Goal: Task Accomplishment & Management: Complete application form

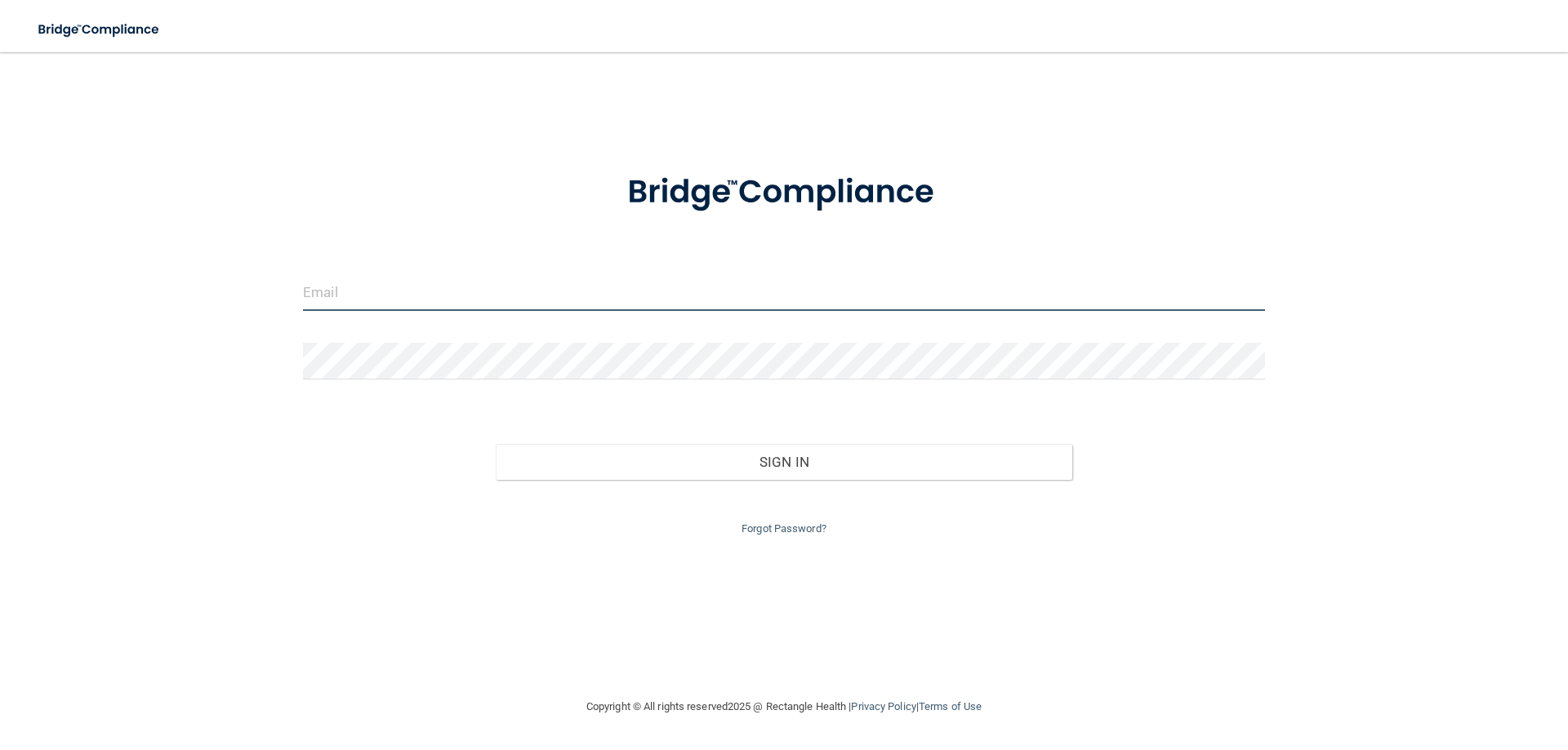
click at [405, 301] on input "email" at bounding box center [784, 292] width 962 height 37
type input "[PERSON_NAME][EMAIL_ADDRESS][DOMAIN_NAME]"
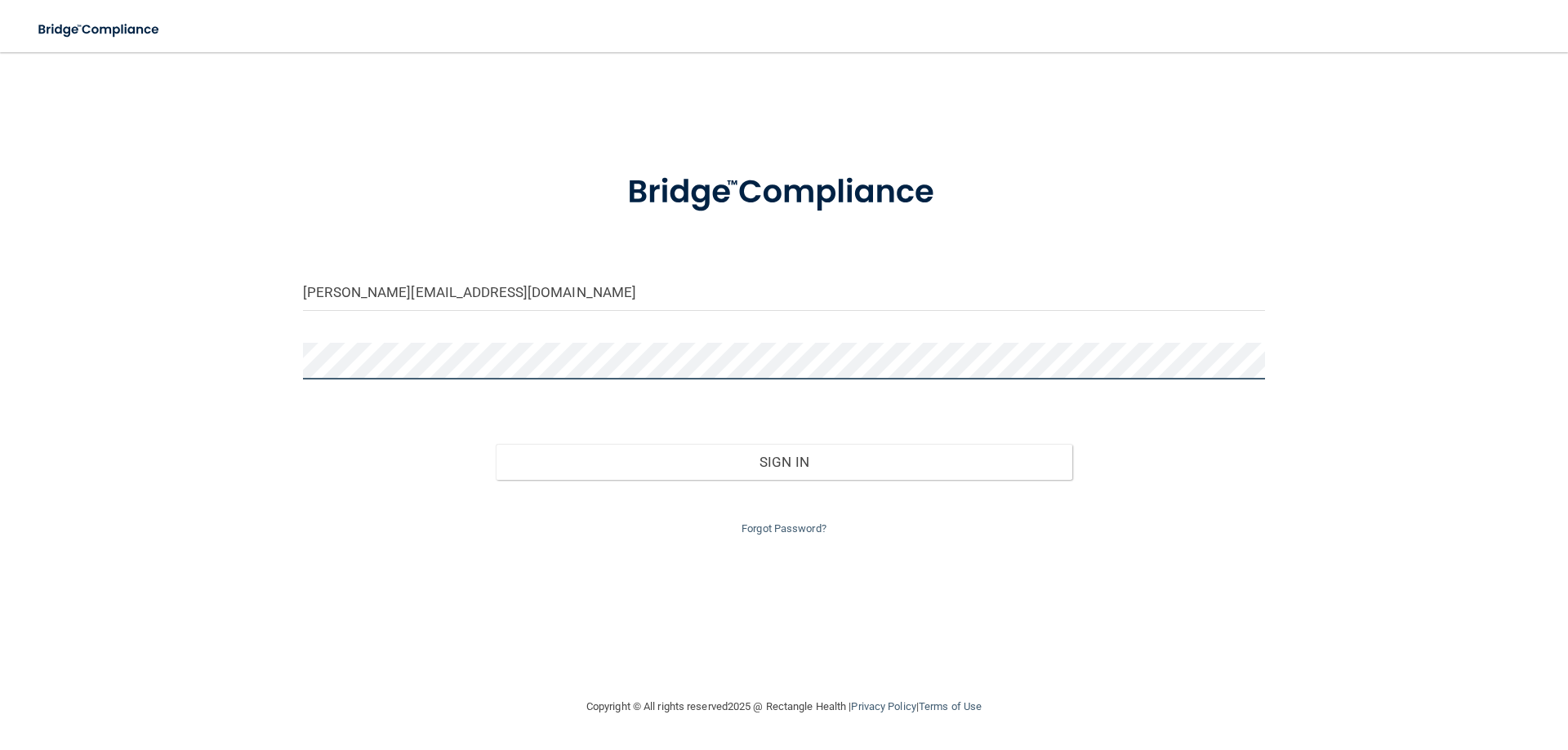
click at [496, 444] on button "Sign In" at bounding box center [784, 462] width 578 height 36
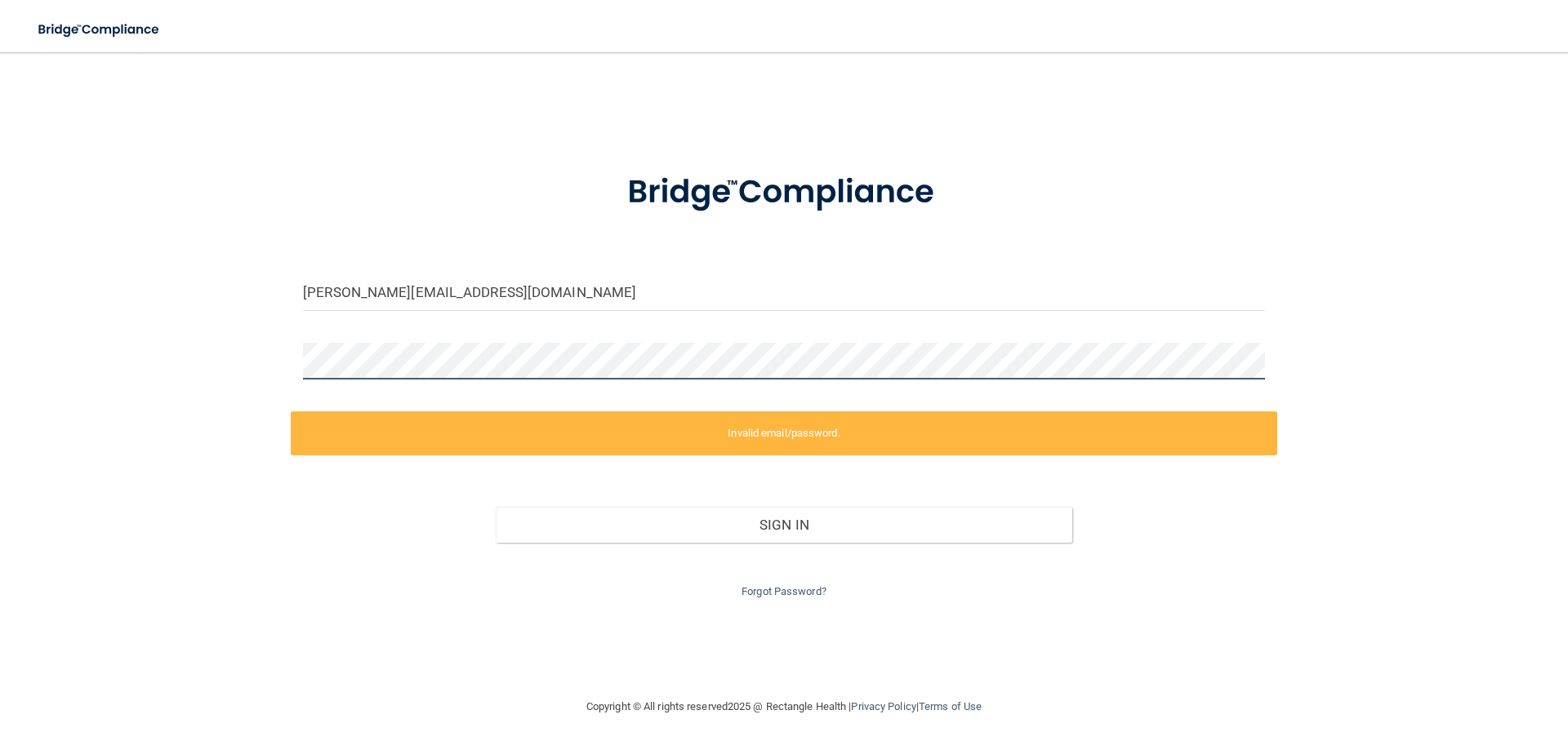
click at [248, 364] on div "[PERSON_NAME][EMAIL_ADDRESS][DOMAIN_NAME] Invalid email/password. You don't hav…" at bounding box center [784, 374] width 1503 height 612
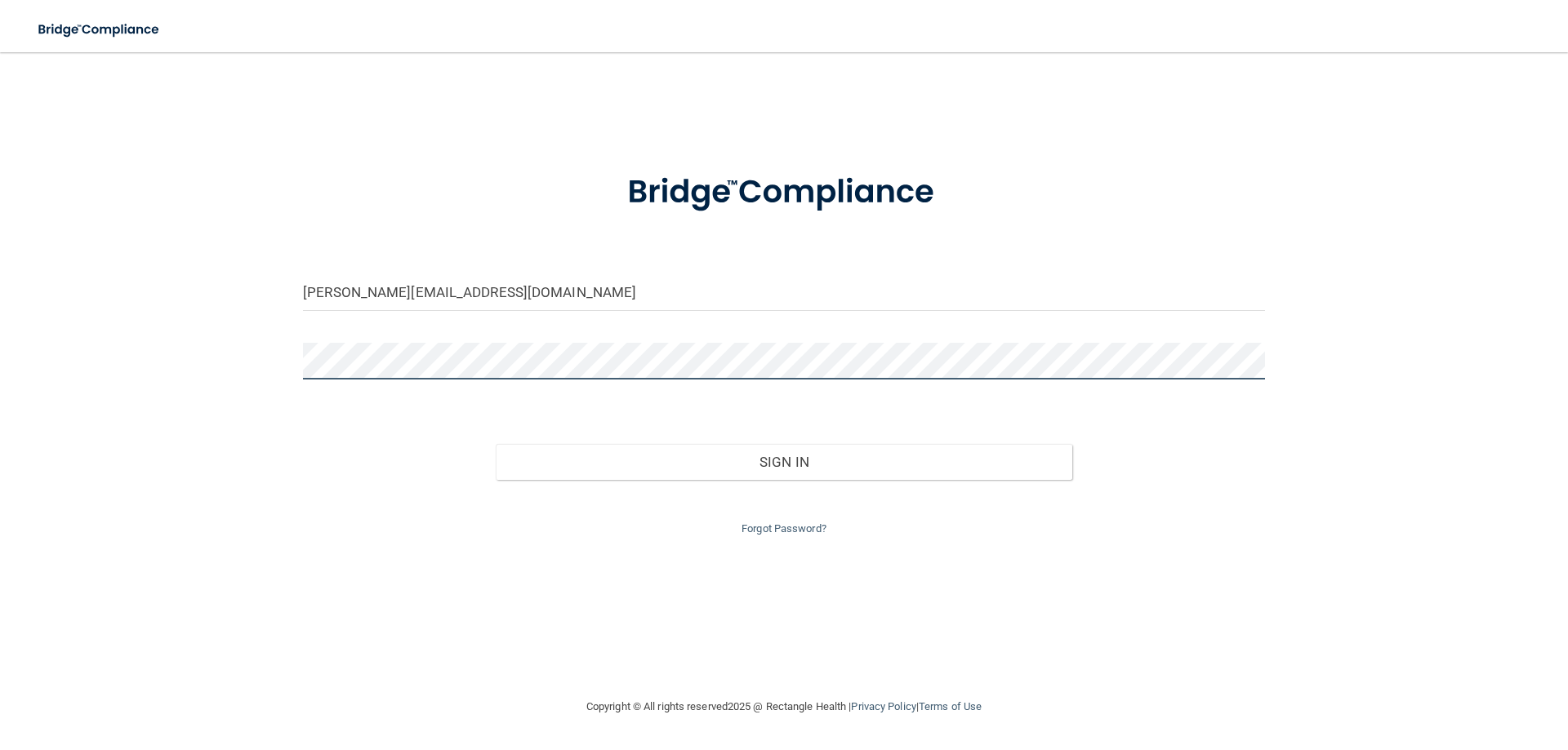
click at [496, 444] on button "Sign In" at bounding box center [784, 462] width 578 height 36
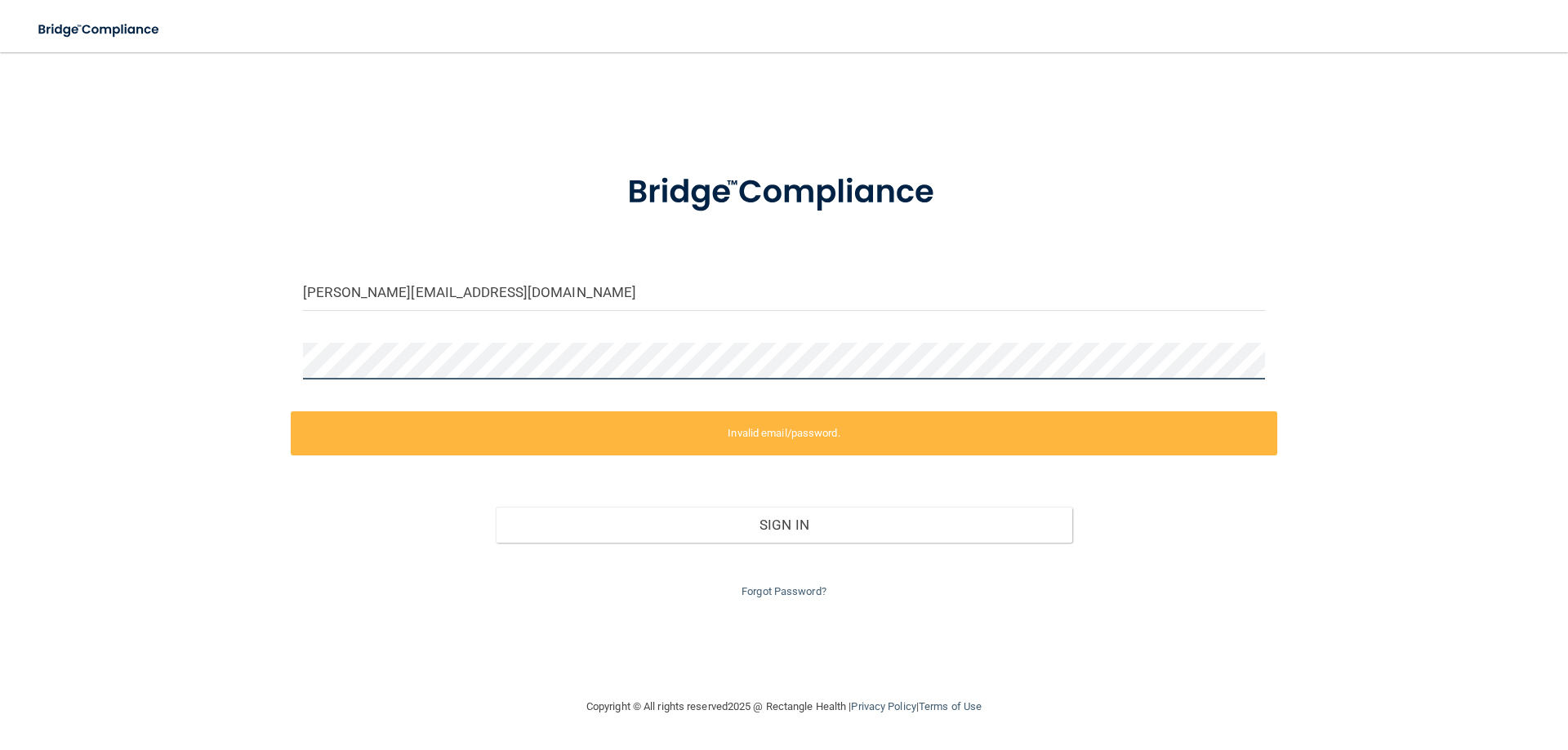
click at [218, 357] on div "[PERSON_NAME][EMAIL_ADDRESS][DOMAIN_NAME] Invalid email/password. You don't hav…" at bounding box center [784, 374] width 1503 height 612
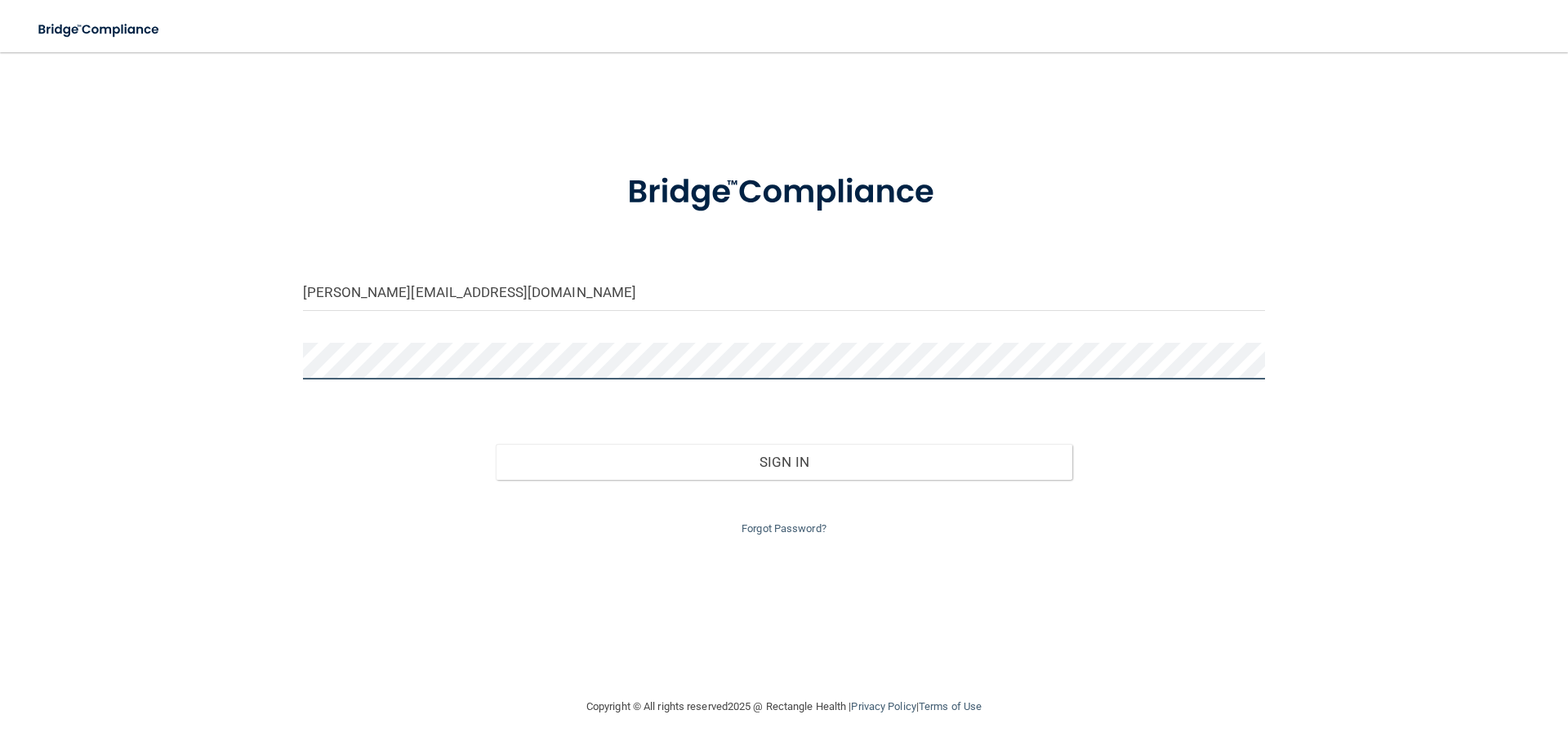
click at [496, 444] on button "Sign In" at bounding box center [784, 462] width 578 height 36
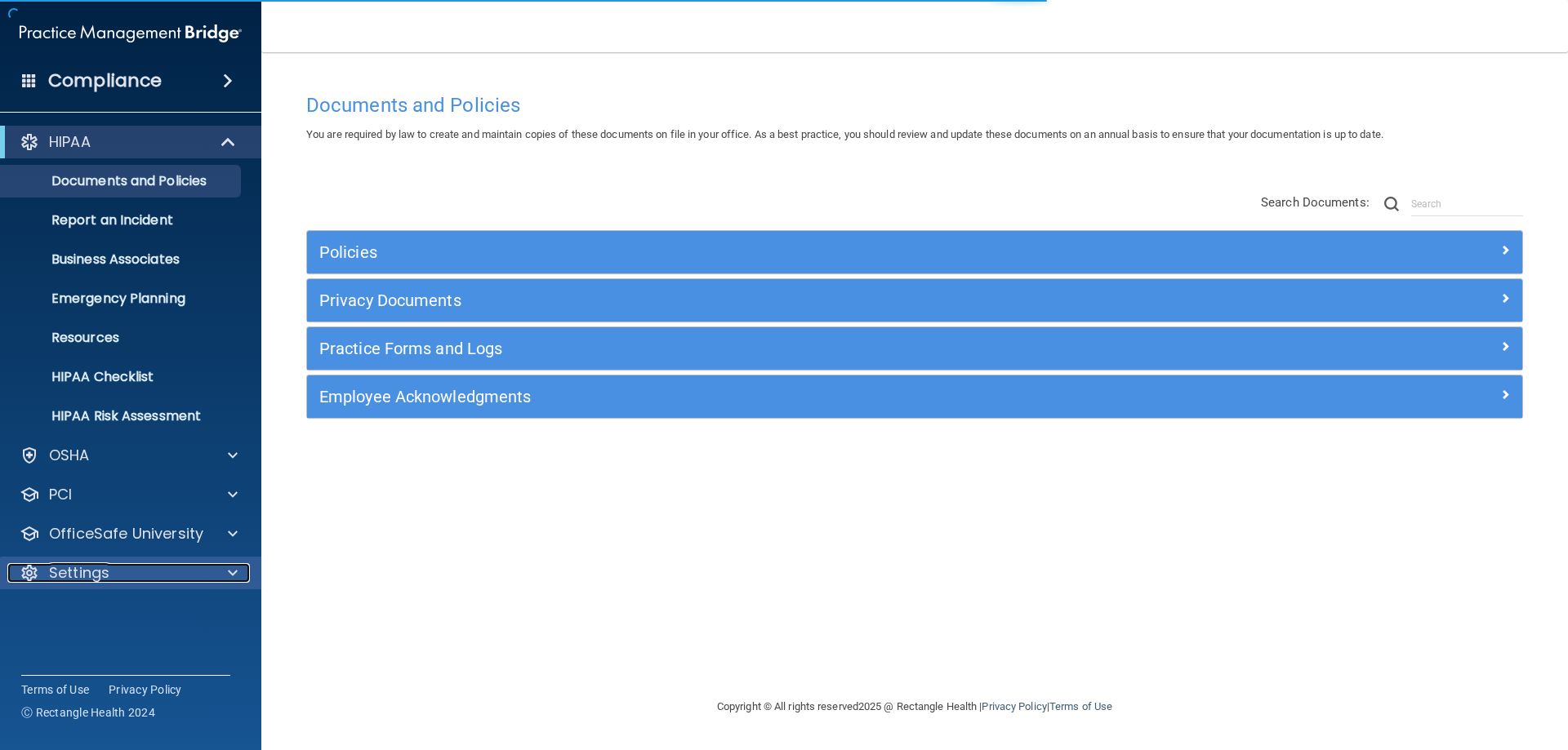
click at [110, 582] on div "Settings" at bounding box center [108, 573] width 202 height 20
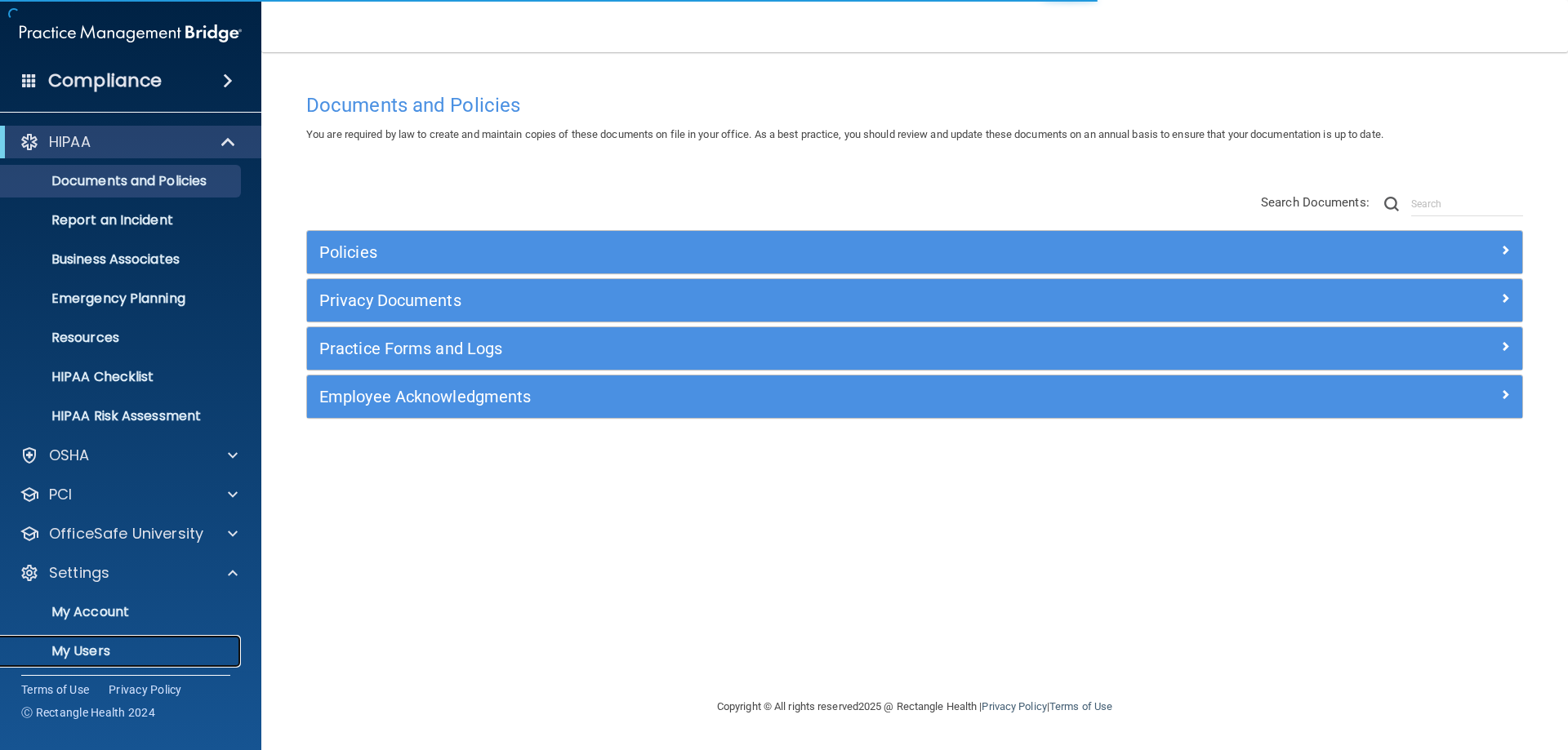
click at [92, 646] on p "My Users" at bounding box center [122, 651] width 223 height 16
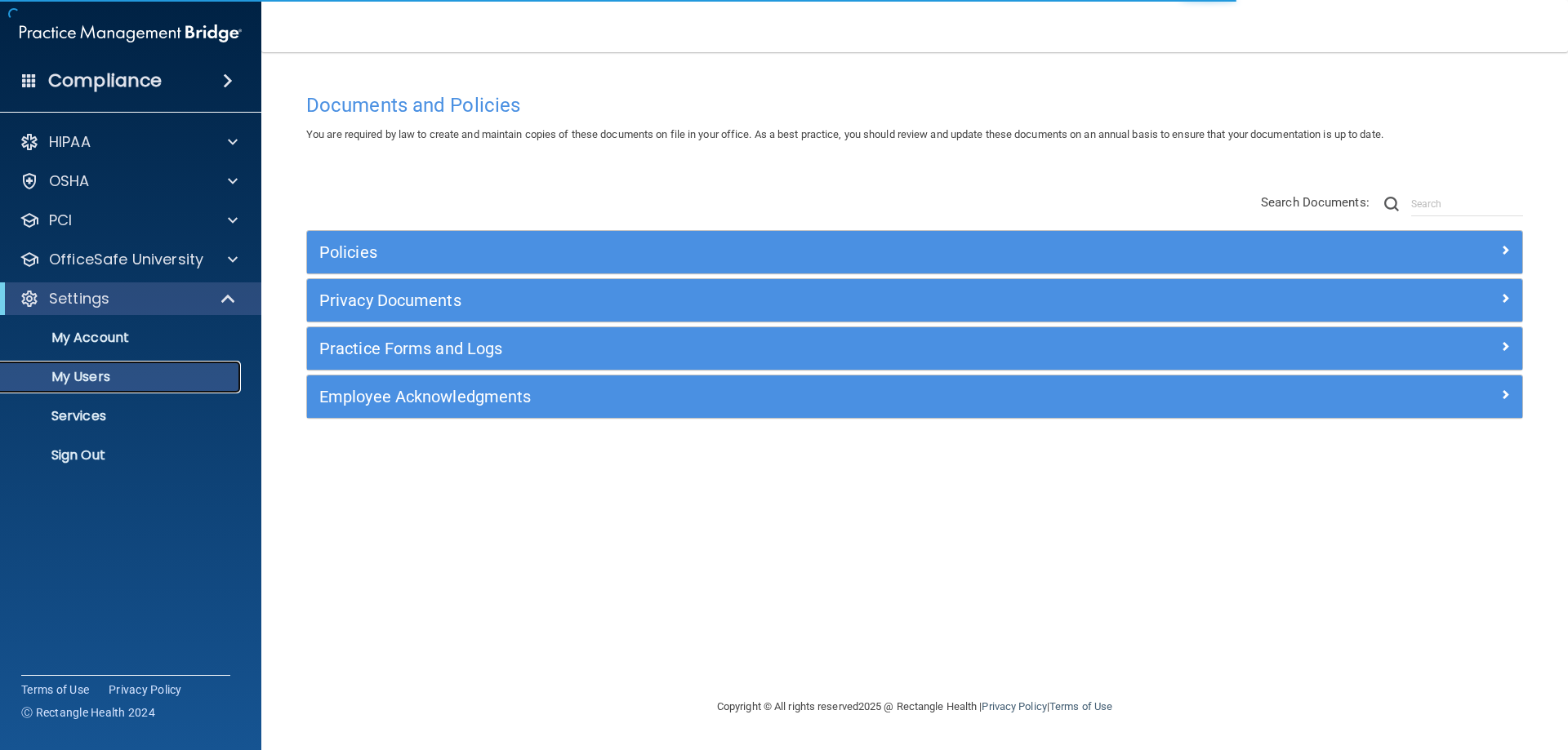
click at [82, 384] on p "My Users" at bounding box center [122, 377] width 223 height 16
select select "20"
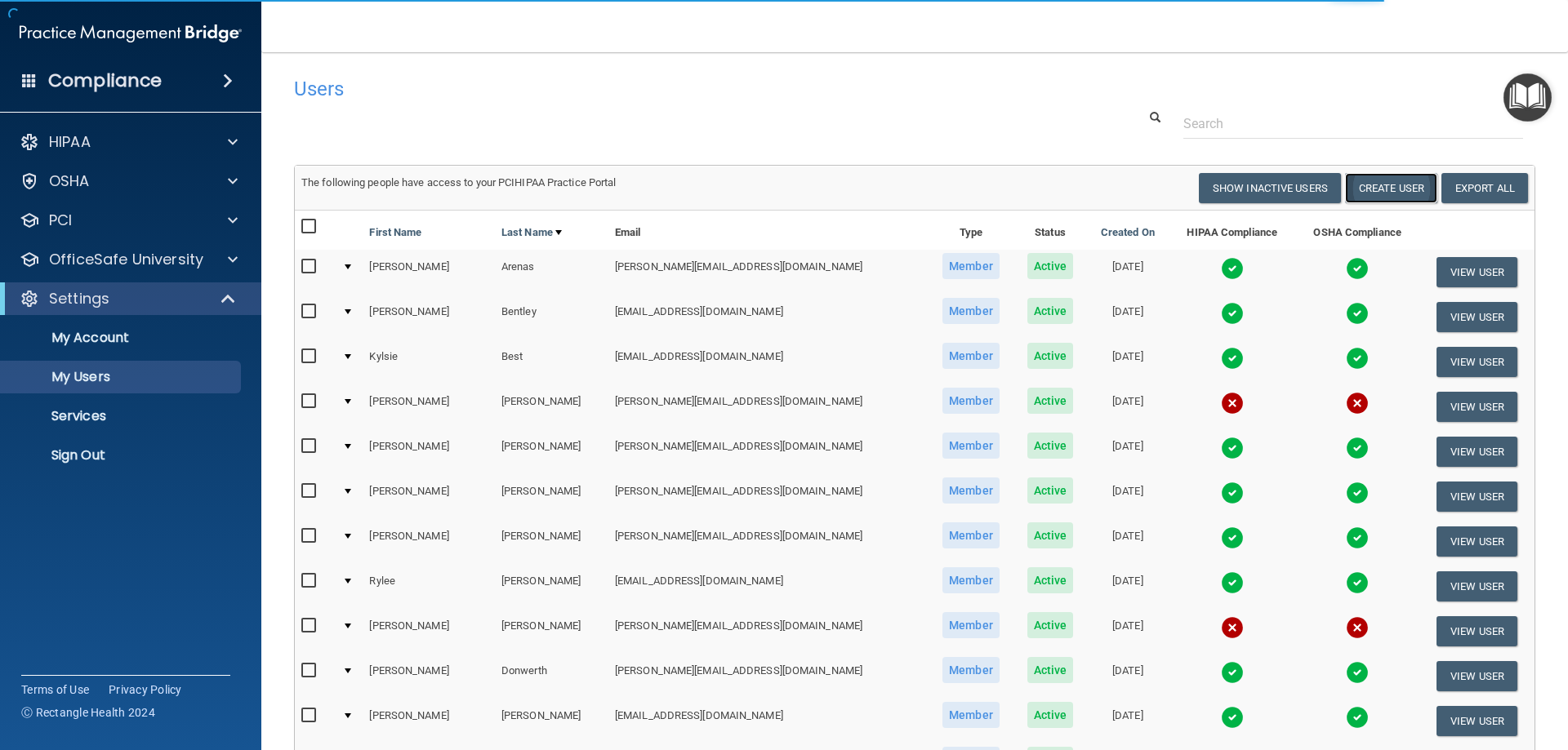
click at [1371, 186] on button "Create User" at bounding box center [1391, 188] width 92 height 30
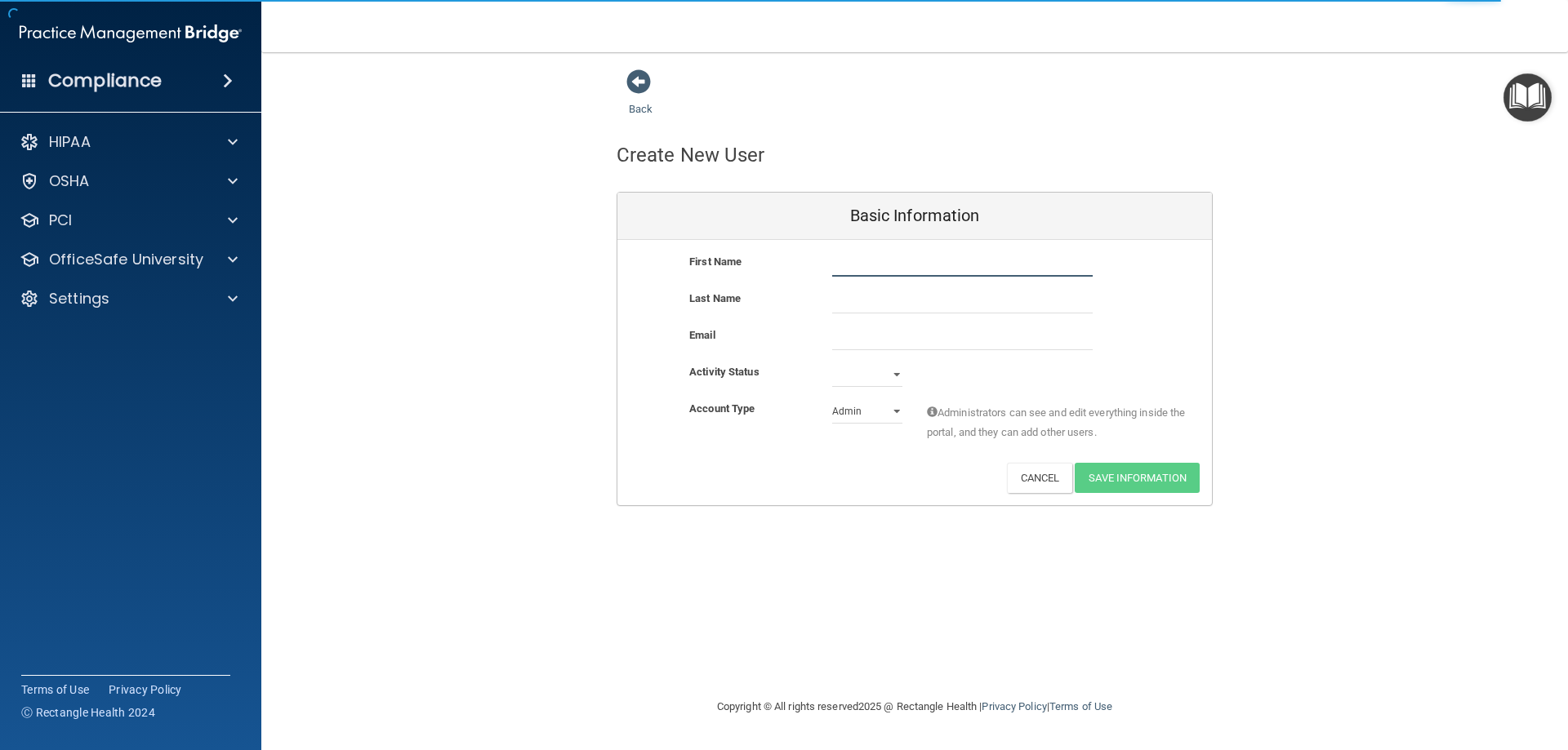
click at [865, 262] on input "text" at bounding box center [962, 265] width 261 height 25
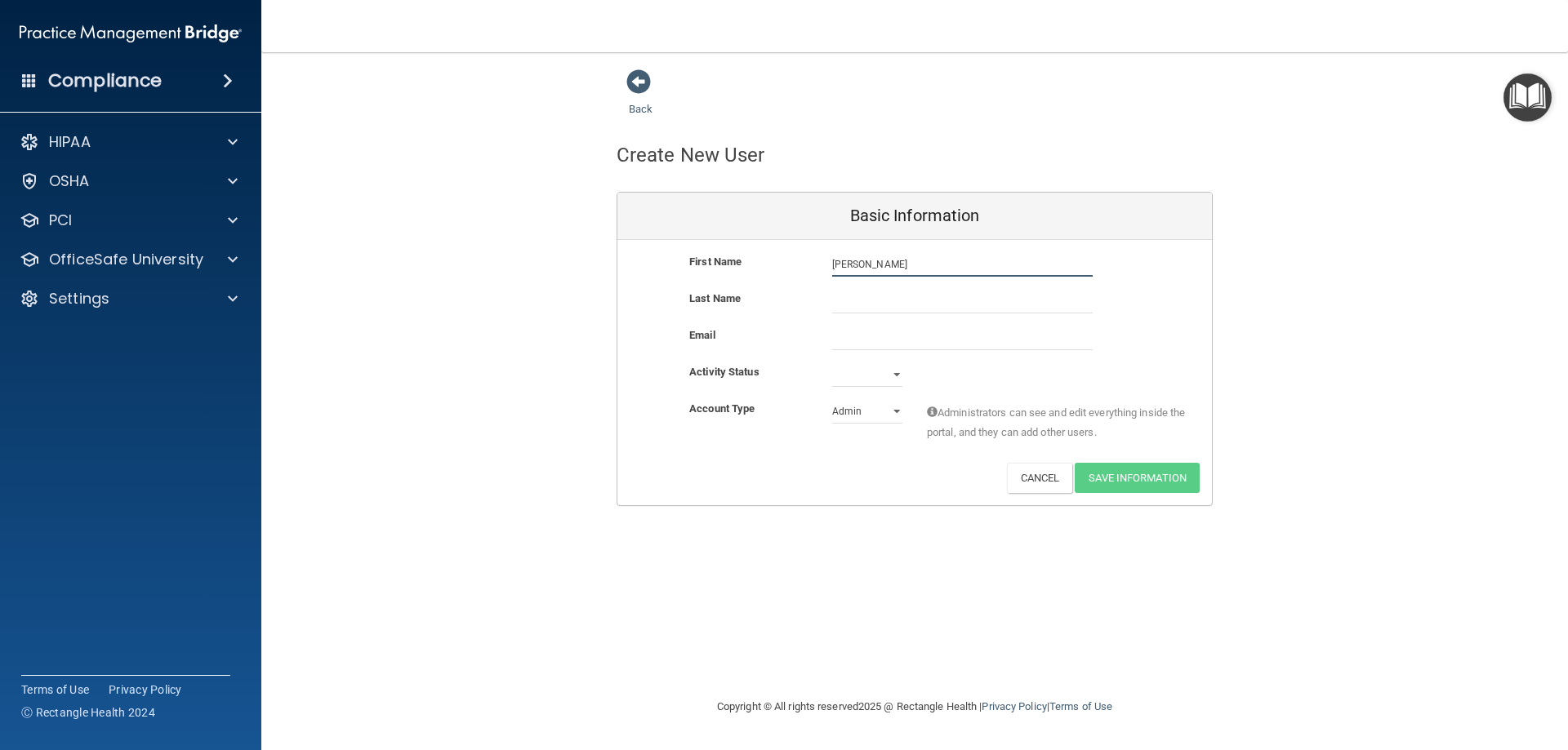
type input "[PERSON_NAME]"
click at [869, 297] on input "text" at bounding box center [962, 301] width 261 height 25
type input "Pannu"
click at [838, 340] on input "email" at bounding box center [962, 338] width 261 height 25
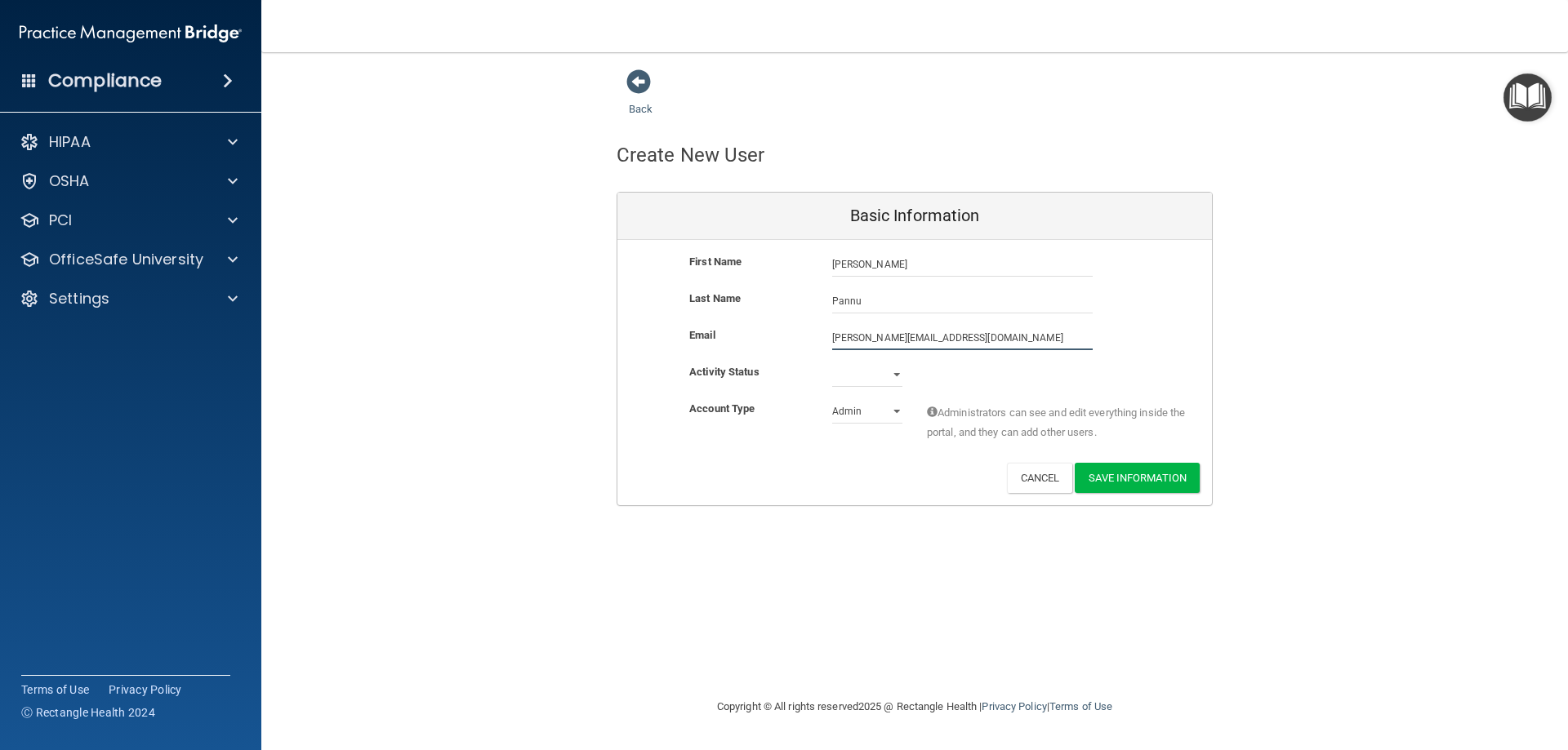
type input "[PERSON_NAME][EMAIL_ADDRESS][DOMAIN_NAME]"
click at [889, 375] on select "Active Inactive" at bounding box center [867, 378] width 70 height 25
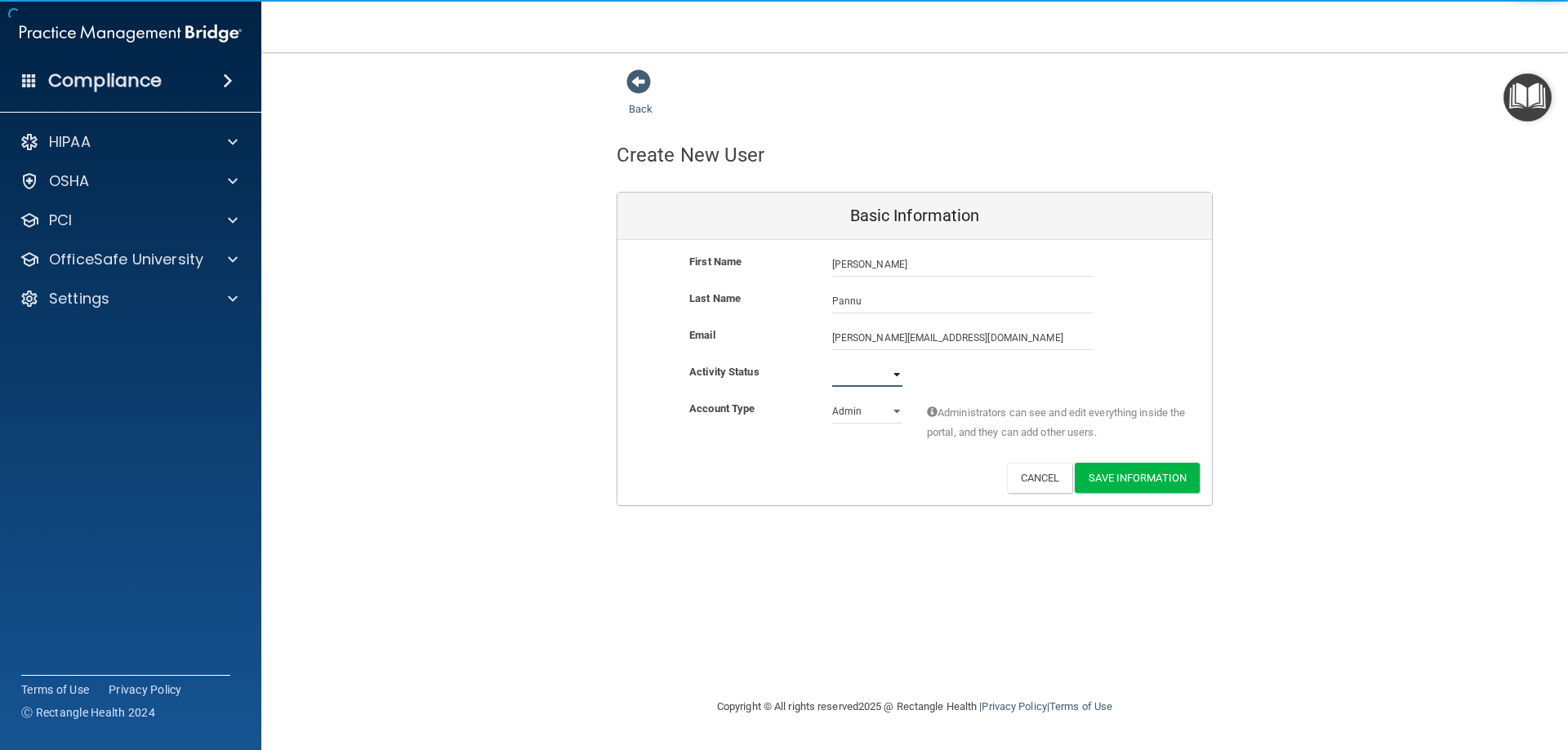
select select "active"
click at [832, 362] on select "Active Inactive" at bounding box center [867, 375] width 70 height 25
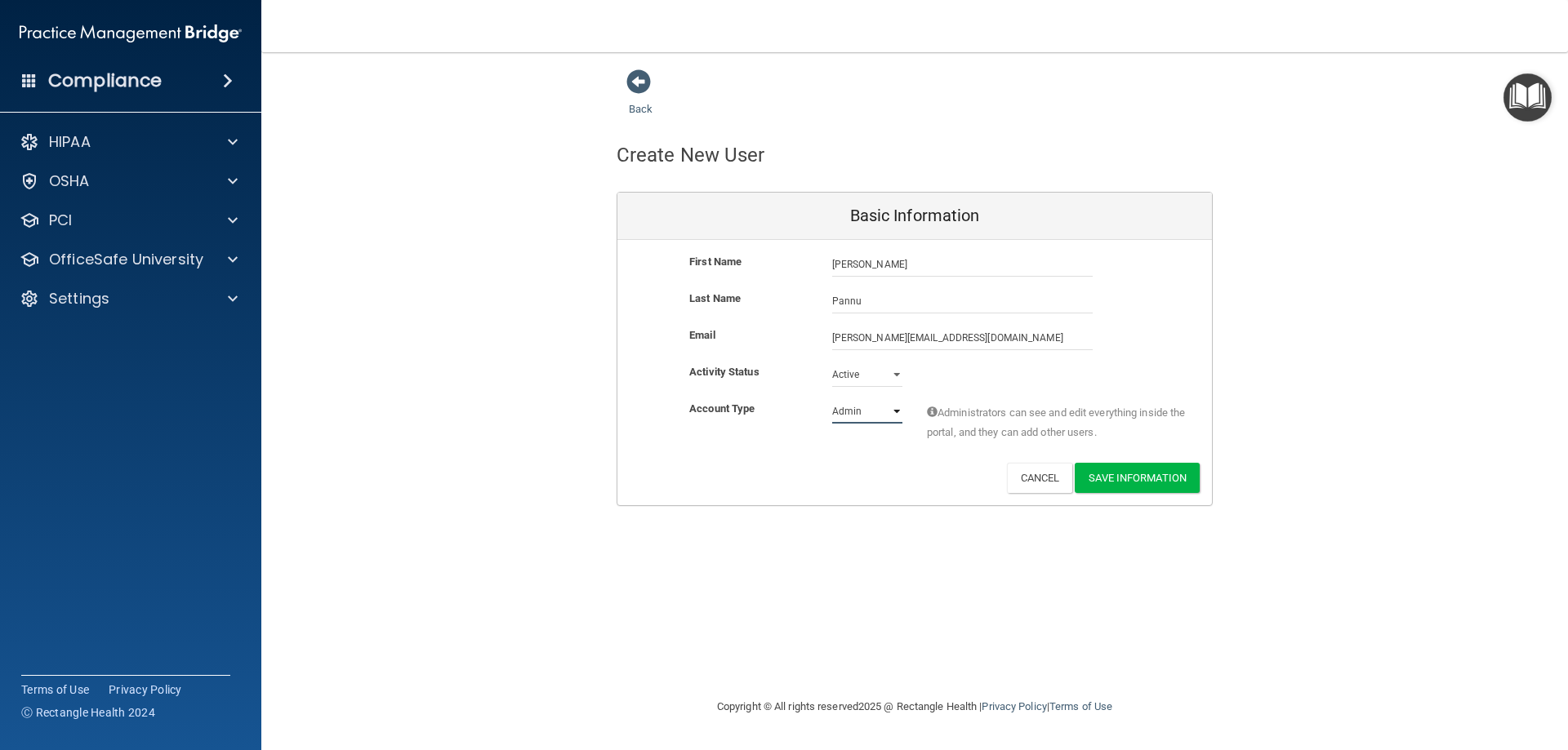
click at [844, 416] on select "Admin Member" at bounding box center [867, 412] width 70 height 25
select select "practice_member"
click at [832, 399] on select "Admin Member" at bounding box center [867, 412] width 70 height 25
click at [1111, 474] on button "Save Information" at bounding box center [1137, 478] width 125 height 30
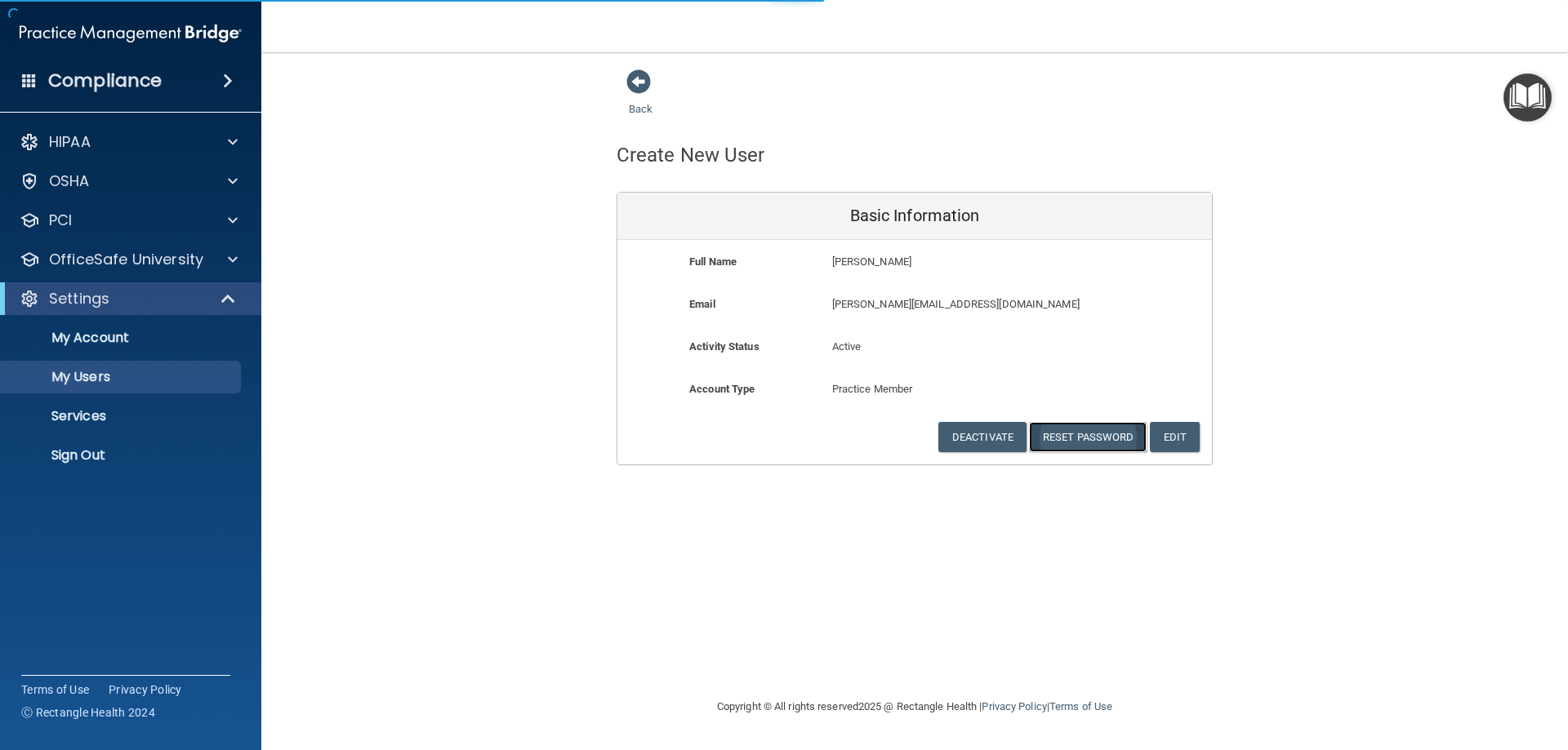
click at [1078, 444] on button "Reset Password" at bounding box center [1087, 437] width 118 height 30
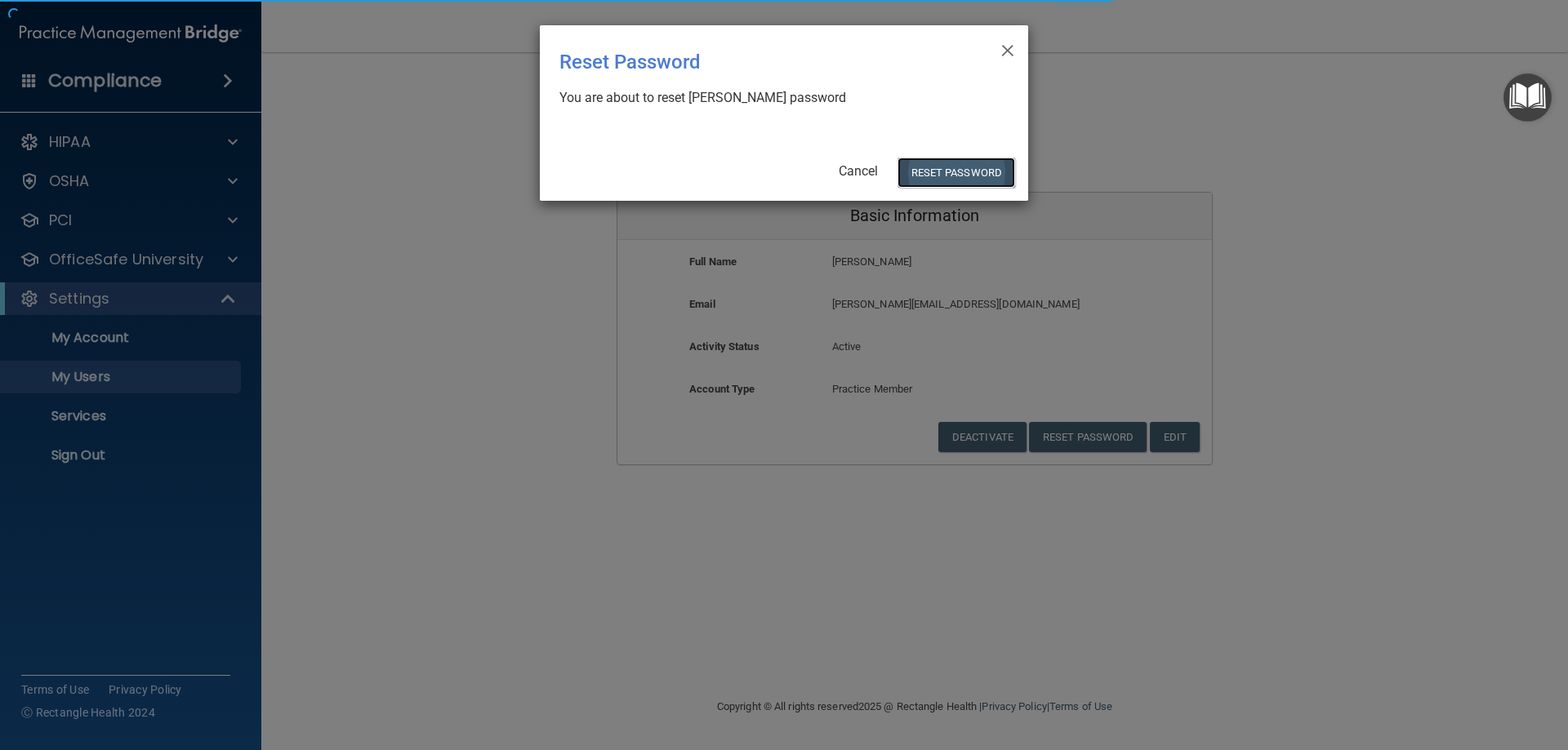
click at [949, 168] on button "Reset Password" at bounding box center [956, 173] width 118 height 30
select select "20"
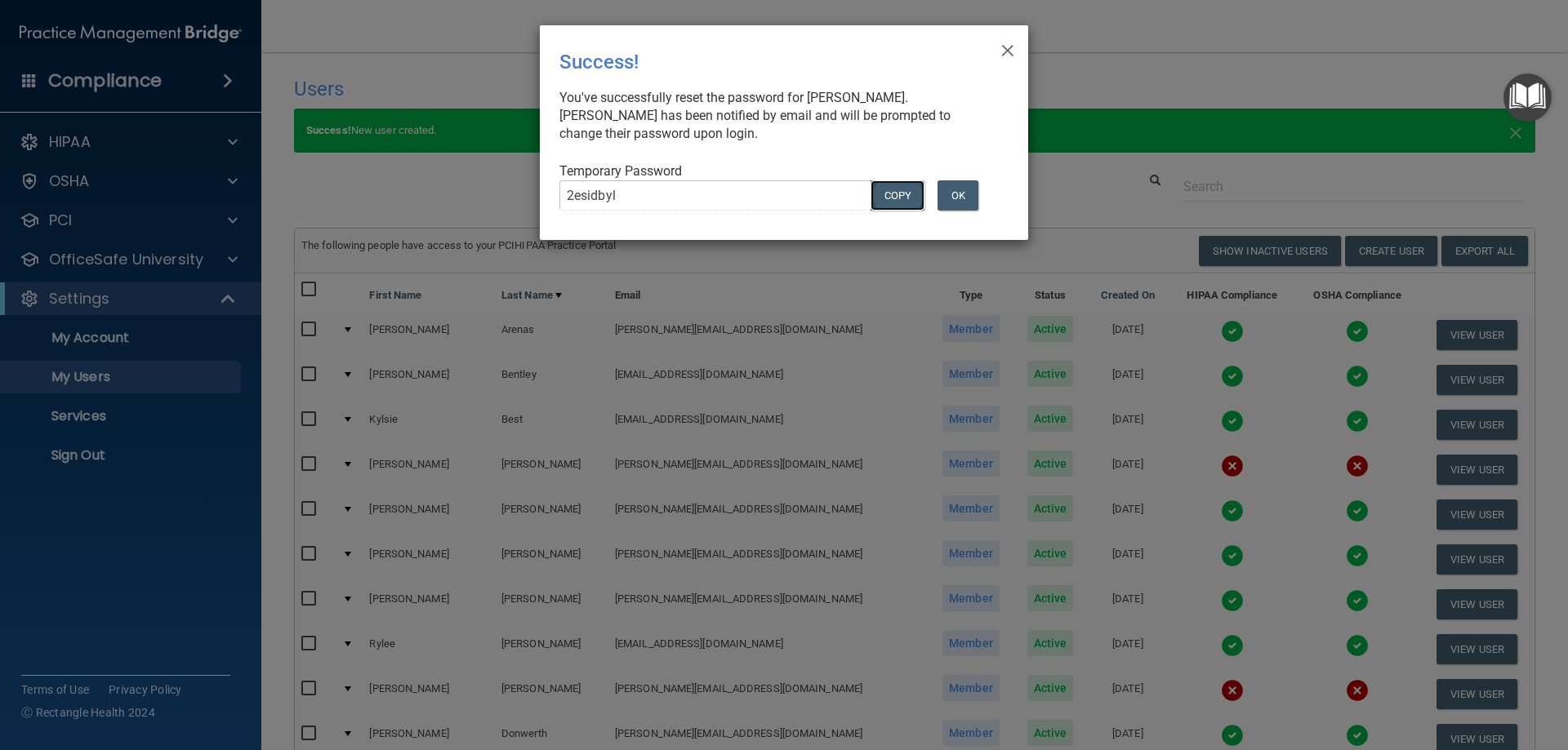
click at [898, 196] on button "COPY" at bounding box center [897, 196] width 54 height 30
click at [964, 200] on button "OK" at bounding box center [958, 196] width 41 height 30
